Goal: Information Seeking & Learning: Learn about a topic

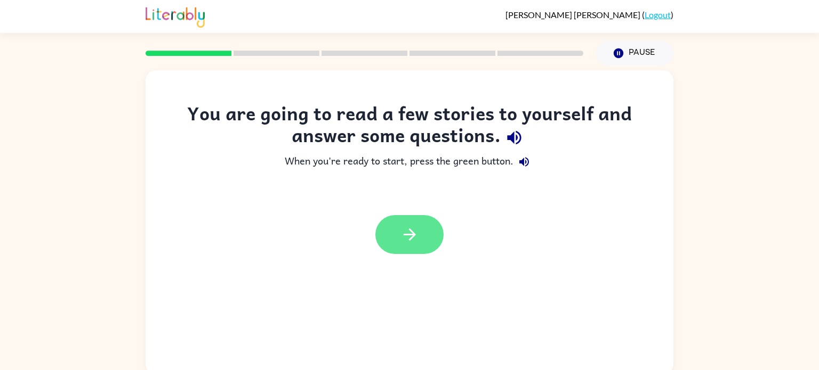
click at [389, 246] on button "button" at bounding box center [409, 234] width 68 height 39
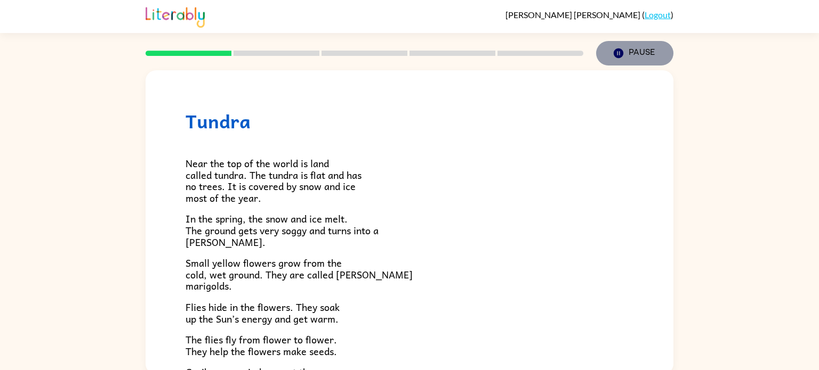
click at [630, 52] on button "Pause Pause" at bounding box center [634, 53] width 77 height 25
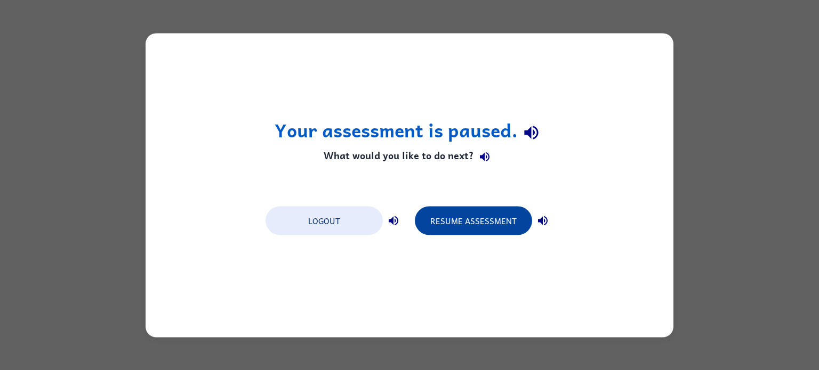
click at [466, 210] on button "Resume Assessment" at bounding box center [473, 220] width 117 height 29
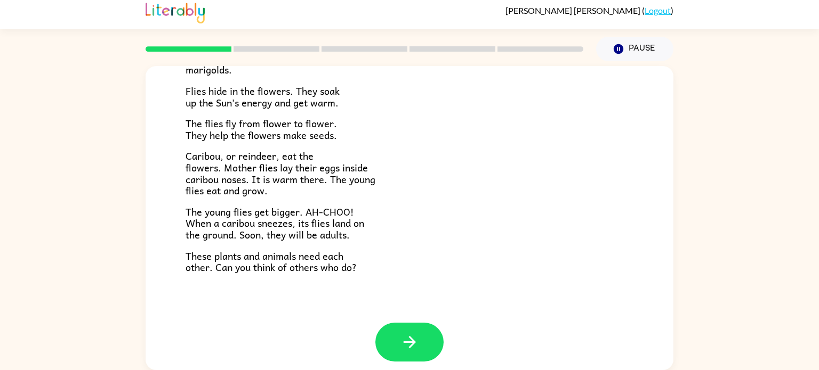
scroll to position [219, 0]
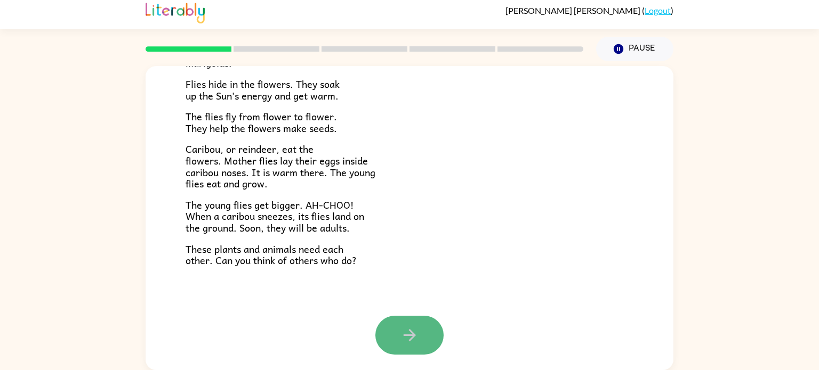
click at [414, 326] on icon "button" at bounding box center [409, 335] width 19 height 19
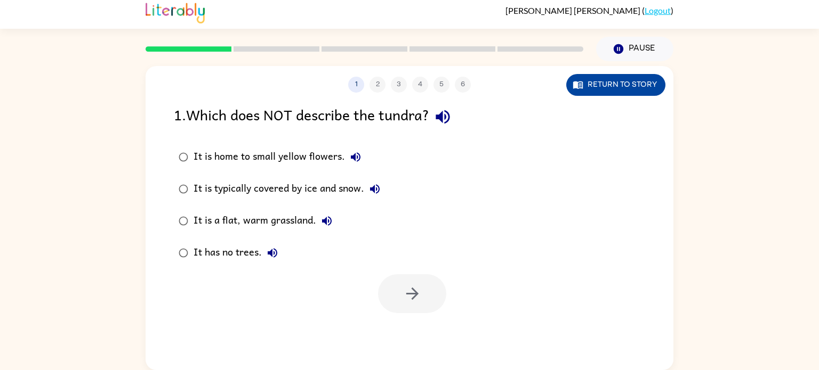
click at [582, 80] on icon "button" at bounding box center [577, 84] width 11 height 11
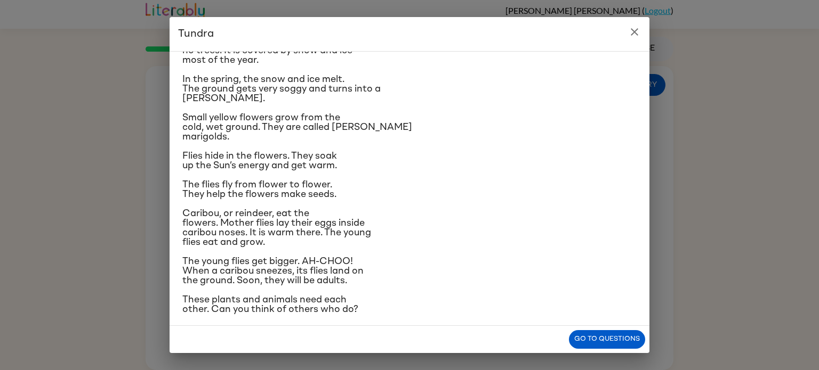
scroll to position [60, 0]
click at [207, 182] on span "The flies fly from flower to flower. They help the flowers make seeds." at bounding box center [259, 188] width 154 height 19
click at [593, 335] on button "Go to questions" at bounding box center [607, 339] width 76 height 19
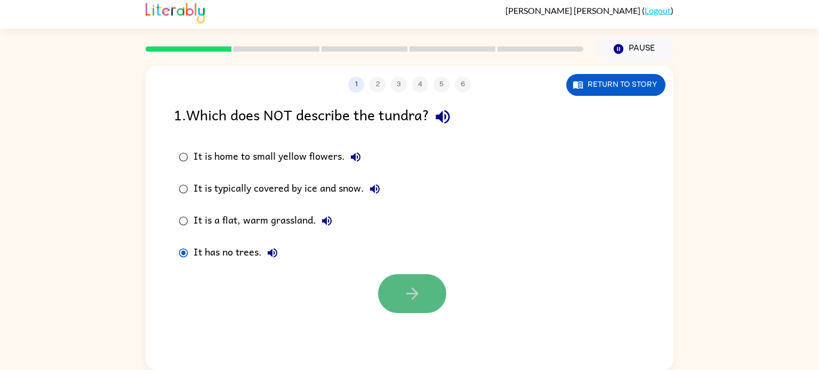
click at [417, 303] on button "button" at bounding box center [412, 293] width 68 height 39
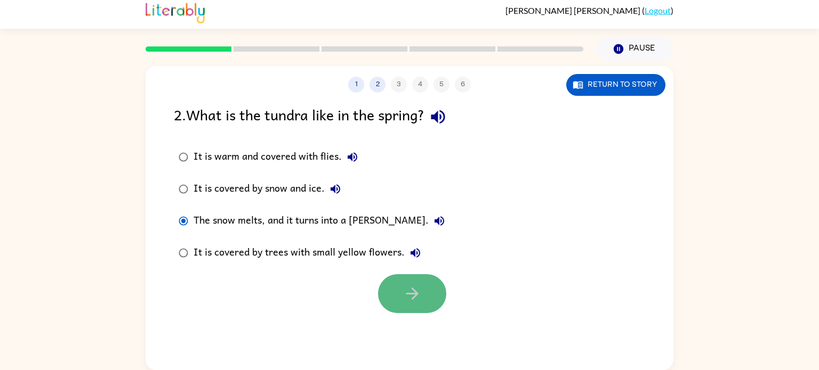
click at [394, 274] on button "button" at bounding box center [412, 293] width 68 height 39
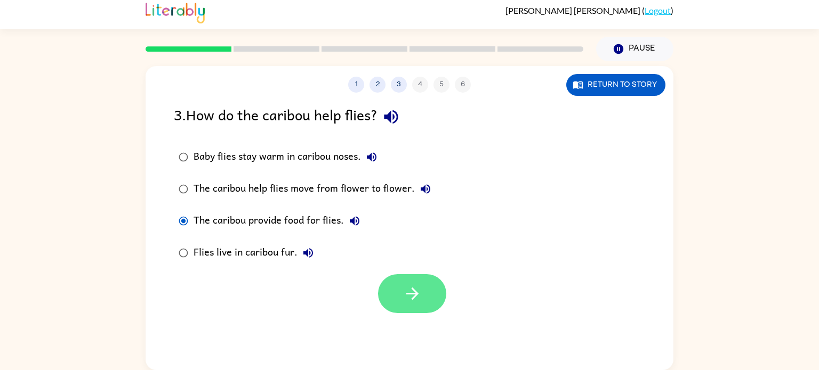
click at [420, 286] on icon "button" at bounding box center [412, 294] width 19 height 19
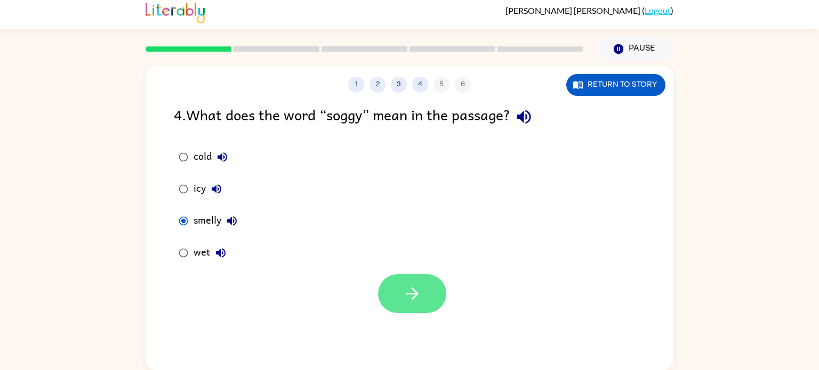
click at [423, 278] on button "button" at bounding box center [412, 293] width 68 height 39
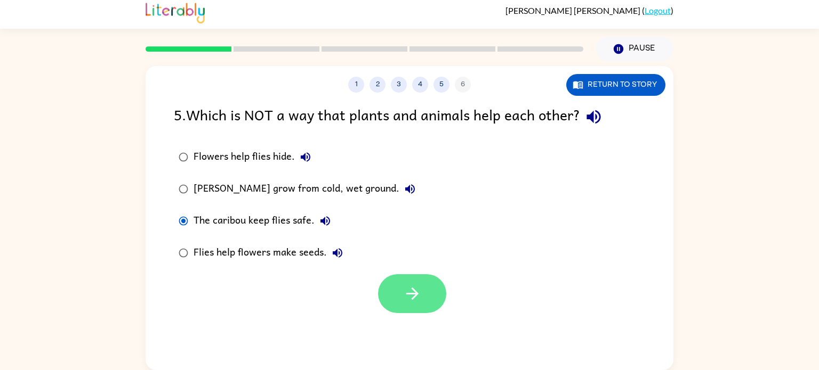
click at [416, 290] on icon "button" at bounding box center [412, 294] width 19 height 19
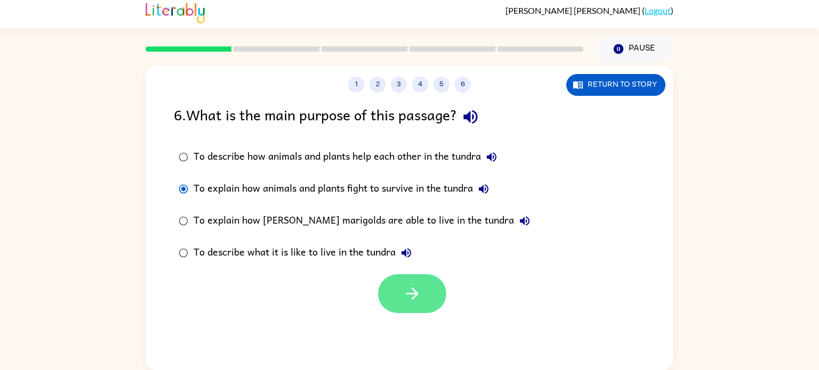
click at [401, 281] on button "button" at bounding box center [412, 293] width 68 height 39
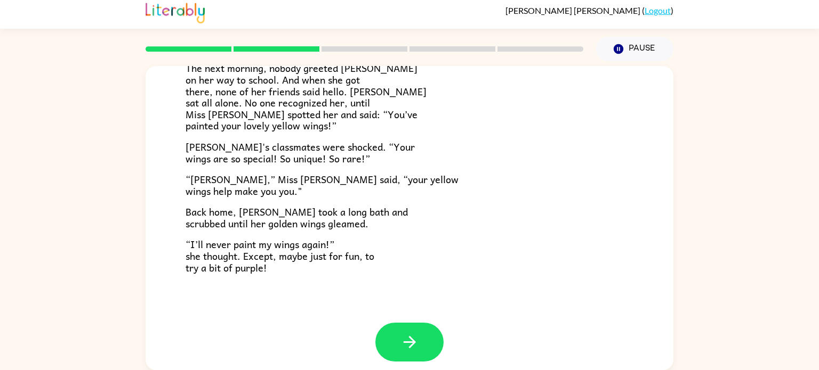
scroll to position [298, 0]
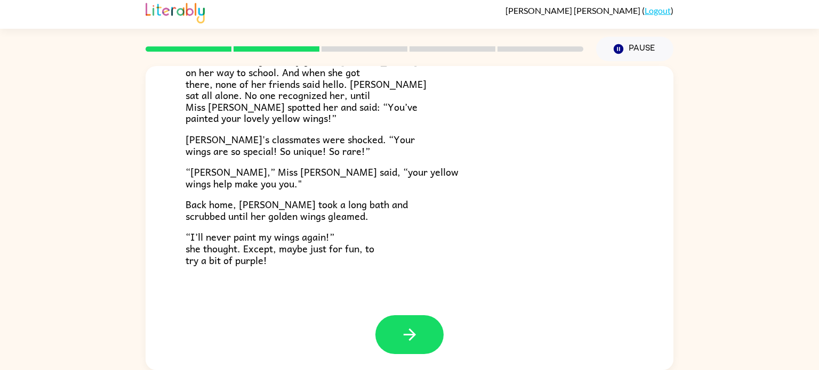
click at [476, 48] on rect at bounding box center [452, 48] width 86 height 5
click at [407, 318] on button "button" at bounding box center [409, 334] width 68 height 39
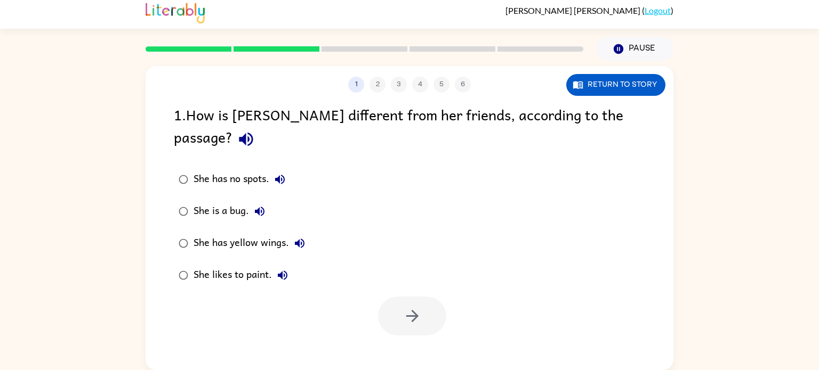
scroll to position [0, 0]
click at [398, 297] on button "button" at bounding box center [412, 316] width 68 height 39
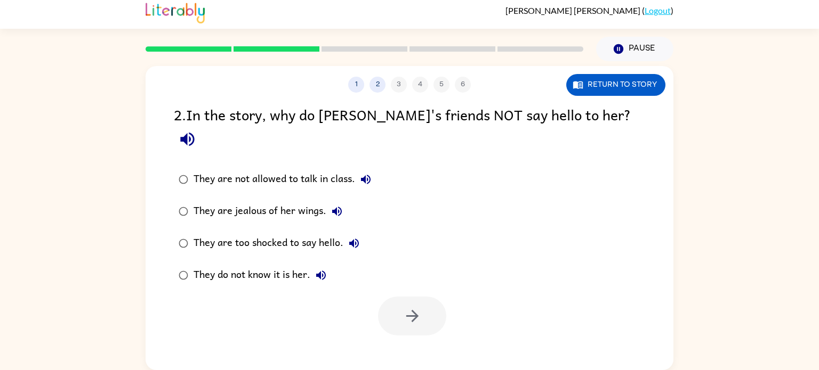
click at [206, 233] on div "They are too shocked to say hello." at bounding box center [278, 243] width 171 height 21
click at [415, 297] on button "button" at bounding box center [412, 316] width 68 height 39
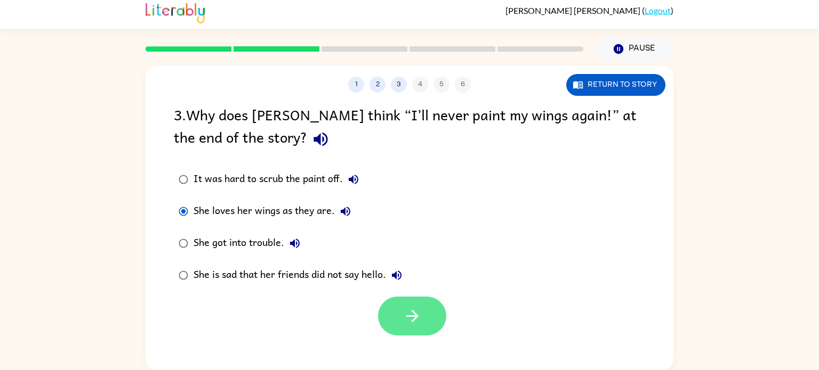
click at [399, 315] on button "button" at bounding box center [412, 316] width 68 height 39
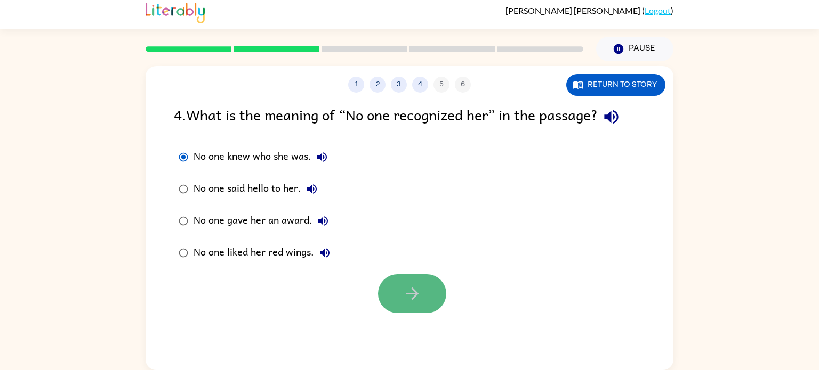
click at [393, 276] on button "button" at bounding box center [412, 293] width 68 height 39
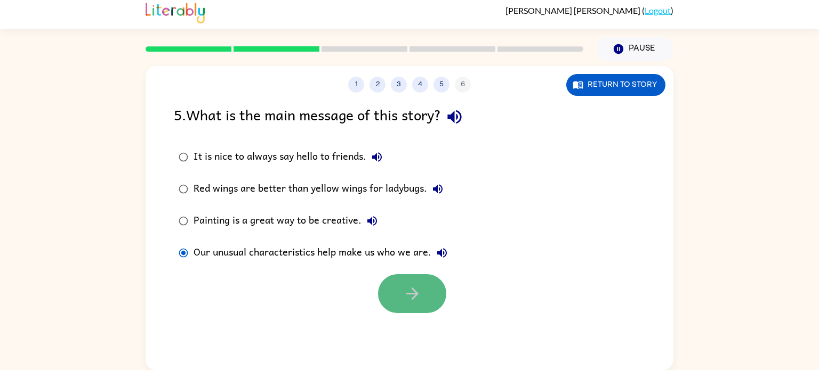
click at [404, 296] on icon "button" at bounding box center [412, 294] width 19 height 19
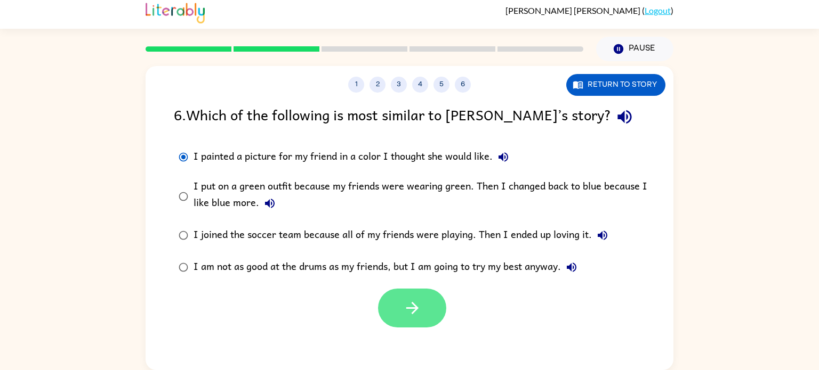
click at [396, 290] on button "button" at bounding box center [412, 308] width 68 height 39
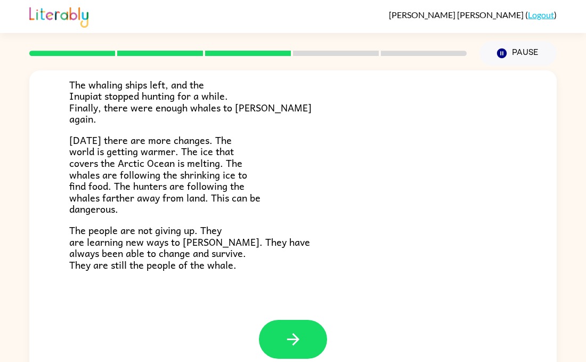
scroll to position [1, 0]
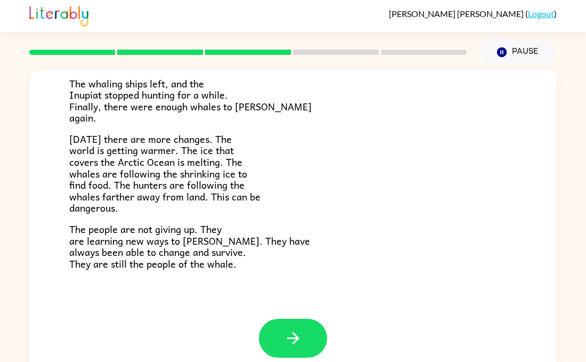
click at [348, 170] on p "[DATE] there are more changes. The world is getting warmer. The ice that covers…" at bounding box center [293, 173] width 448 height 80
click at [367, 164] on p "[DATE] there are more changes. The world is getting warmer. The ice that covers…" at bounding box center [293, 173] width 448 height 80
click at [407, 144] on p "[DATE] there are more changes. The world is getting warmer. The ice that covers…" at bounding box center [293, 173] width 448 height 80
click at [362, 124] on div "A group of [DEMOGRAPHIC_DATA] lives along the coast of [US_STATE]. They are cal…" at bounding box center [293, 20] width 448 height 497
click at [315, 332] on button "button" at bounding box center [293, 338] width 68 height 39
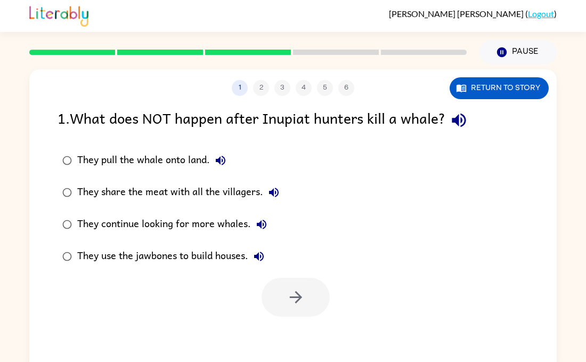
scroll to position [0, 0]
click at [303, 305] on icon "button" at bounding box center [296, 297] width 19 height 19
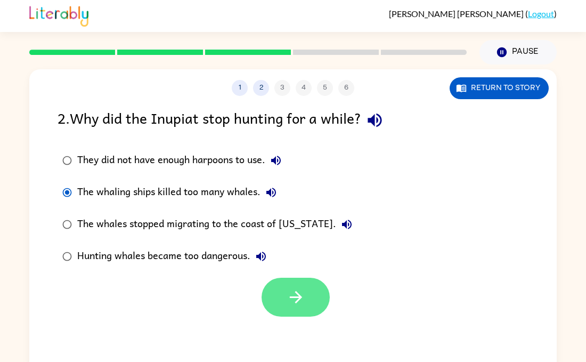
click at [285, 280] on button "button" at bounding box center [296, 297] width 68 height 39
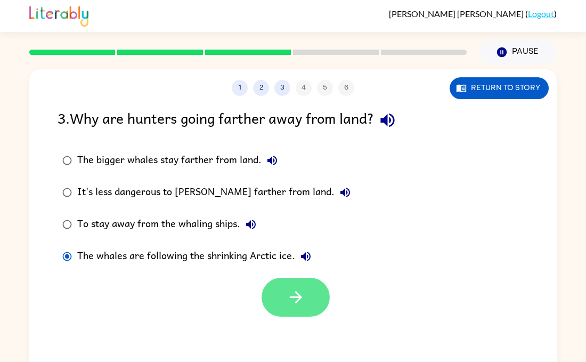
click at [279, 312] on button "button" at bounding box center [296, 297] width 68 height 39
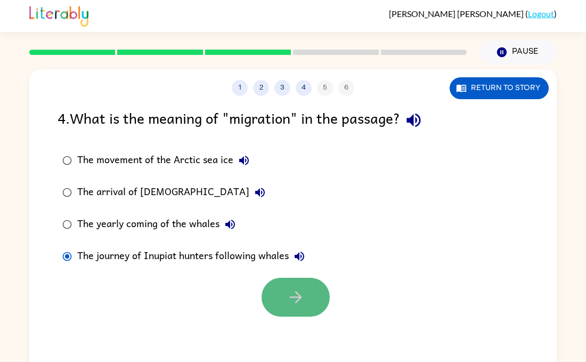
click at [312, 281] on button "button" at bounding box center [296, 297] width 68 height 39
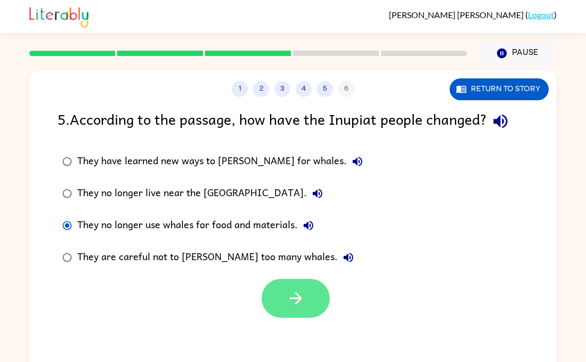
click at [284, 311] on button "button" at bounding box center [296, 298] width 68 height 39
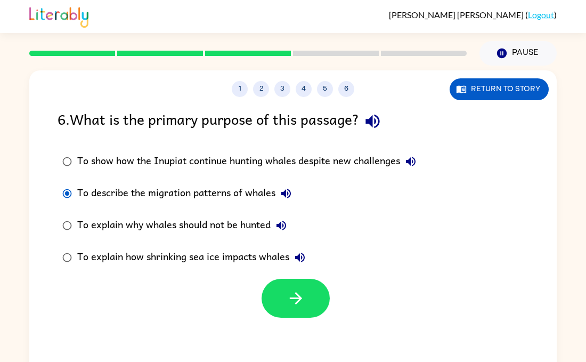
click at [315, 278] on div at bounding box center [293, 295] width 528 height 44
click at [310, 283] on button "button" at bounding box center [296, 298] width 68 height 39
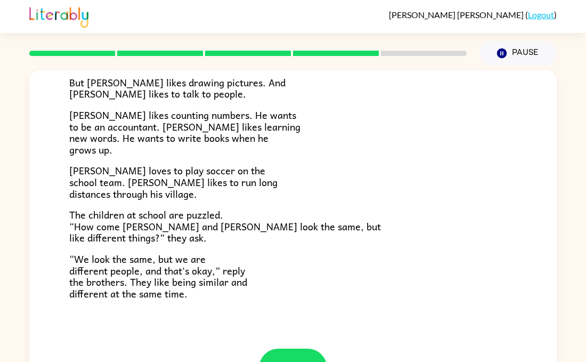
scroll to position [203, 0]
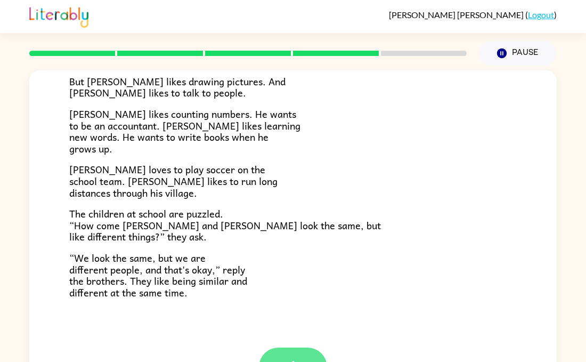
click at [310, 354] on button "button" at bounding box center [293, 366] width 68 height 39
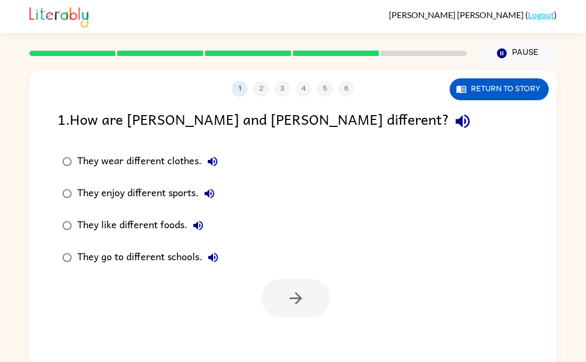
scroll to position [0, 0]
click at [288, 287] on button "button" at bounding box center [296, 298] width 68 height 39
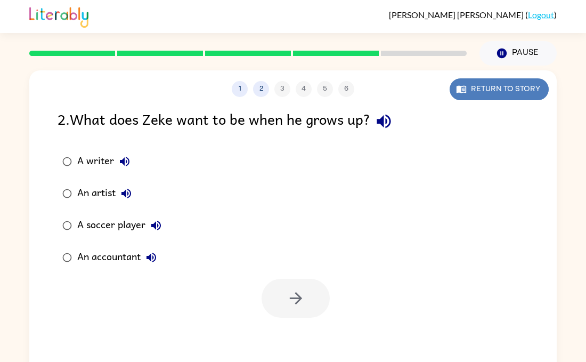
click at [483, 93] on button "Return to story" at bounding box center [499, 89] width 99 height 22
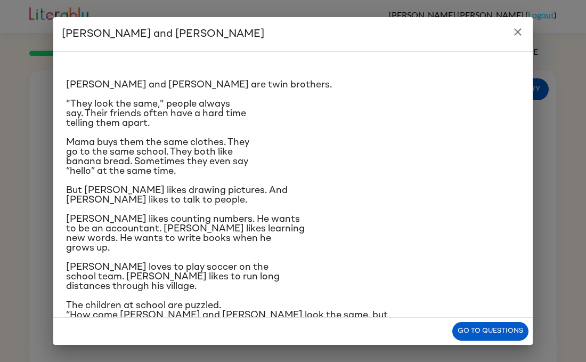
scroll to position [6, 0]
click at [495, 340] on button "Go to questions" at bounding box center [490, 331] width 76 height 19
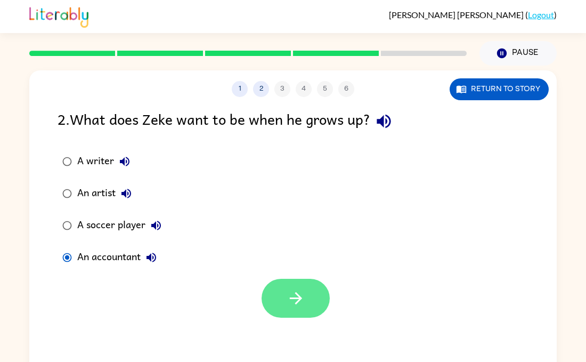
click at [273, 312] on button "button" at bounding box center [296, 298] width 68 height 39
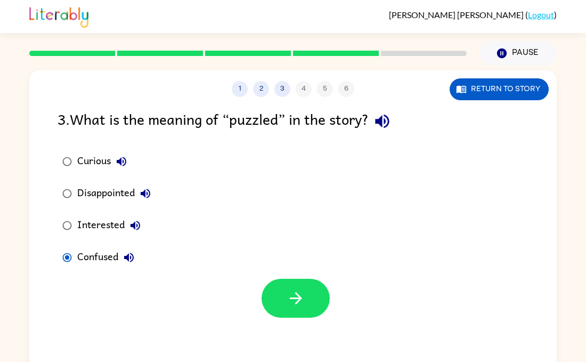
scroll to position [13, 0]
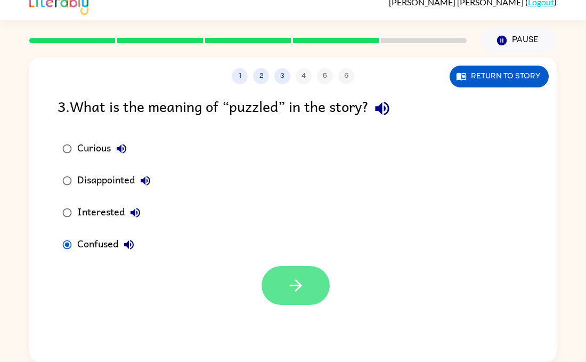
click at [318, 285] on button "button" at bounding box center [296, 285] width 68 height 39
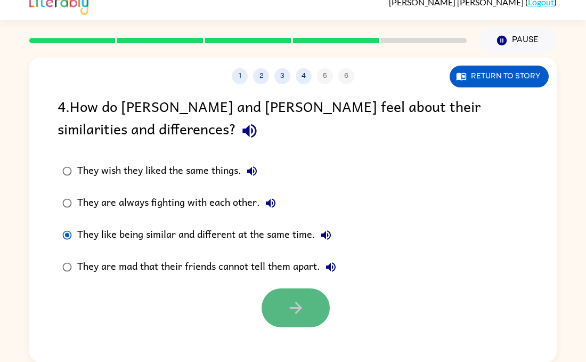
click at [283, 319] on button "button" at bounding box center [296, 307] width 68 height 39
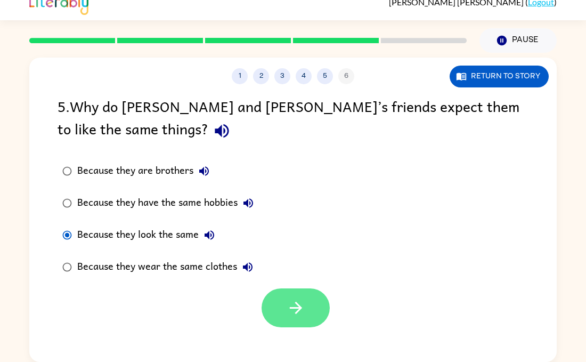
click at [293, 312] on icon "button" at bounding box center [296, 307] width 19 height 19
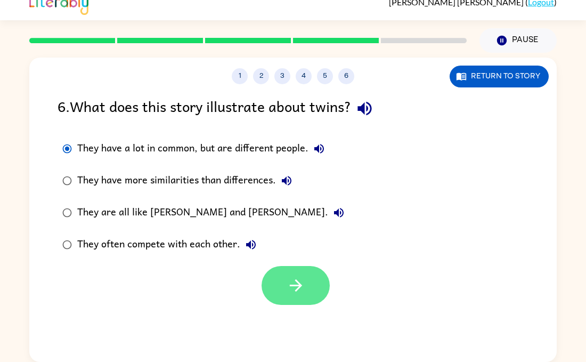
click at [294, 293] on icon "button" at bounding box center [296, 285] width 19 height 19
